Goal: Use online tool/utility

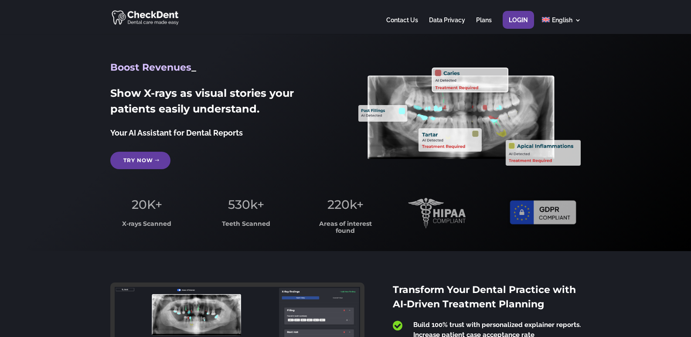
click at [153, 162] on link "Try Now" at bounding box center [140, 160] width 60 height 17
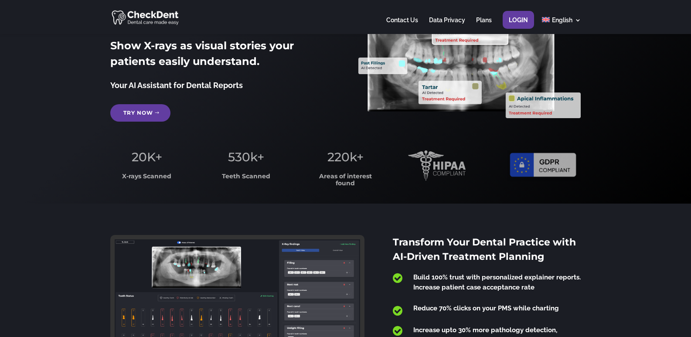
scroll to position [44, 0]
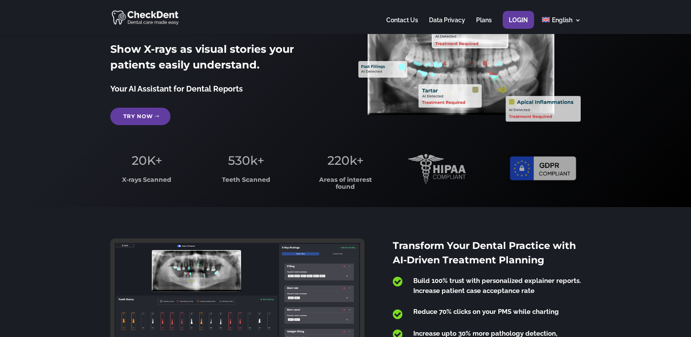
click at [145, 108] on link "Try Now" at bounding box center [140, 116] width 60 height 17
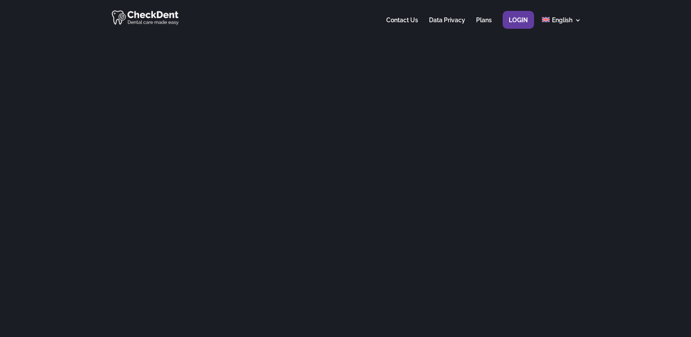
scroll to position [87, 0]
